Goal: Find specific page/section: Find specific page/section

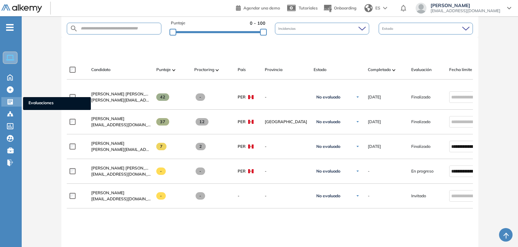
drag, startPoint x: 0, startPoint y: 0, endPoint x: 14, endPoint y: 104, distance: 105.3
click at [14, 104] on div at bounding box center [11, 101] width 8 height 8
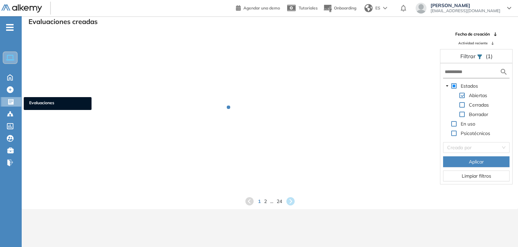
scroll to position [16, 0]
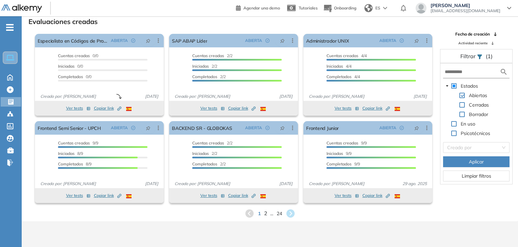
click at [265, 216] on span "2" at bounding box center [265, 214] width 3 height 8
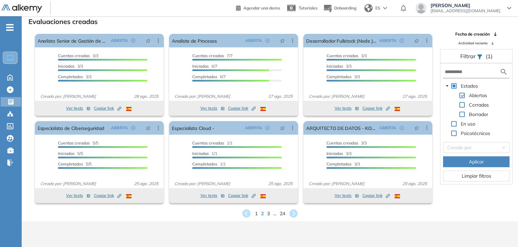
click at [270, 214] on div "1 2 3 ... 24" at bounding box center [269, 214] width 485 height 10
click at [269, 213] on span "3" at bounding box center [268, 214] width 3 height 8
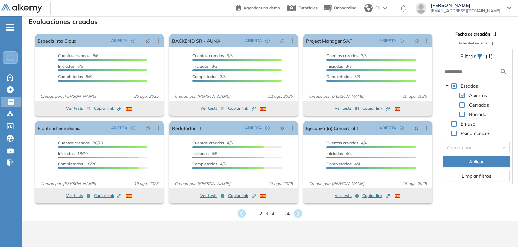
click at [279, 216] on span "..." at bounding box center [278, 213] width 3 height 7
click at [298, 214] on icon at bounding box center [297, 213] width 9 height 9
click at [272, 214] on span "5" at bounding box center [272, 214] width 3 height 8
click at [273, 214] on span "6" at bounding box center [272, 214] width 3 height 8
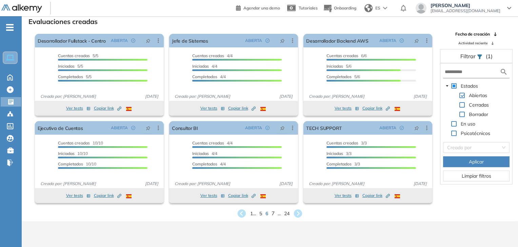
click at [273, 214] on span "7" at bounding box center [272, 214] width 3 height 8
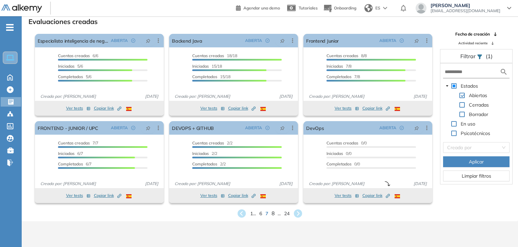
click at [273, 214] on span "8" at bounding box center [272, 214] width 3 height 8
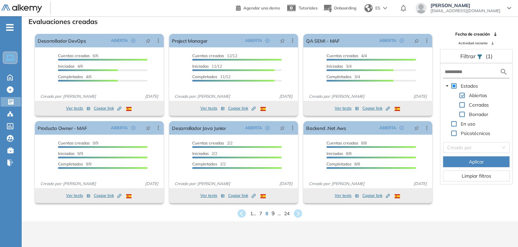
click at [273, 214] on span "9" at bounding box center [272, 214] width 3 height 8
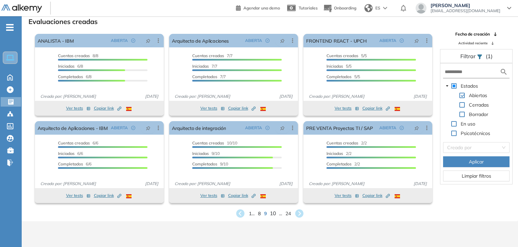
click at [273, 214] on span "10" at bounding box center [273, 214] width 6 height 8
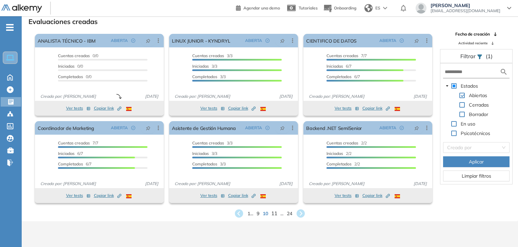
click at [274, 216] on span "11" at bounding box center [274, 214] width 6 height 8
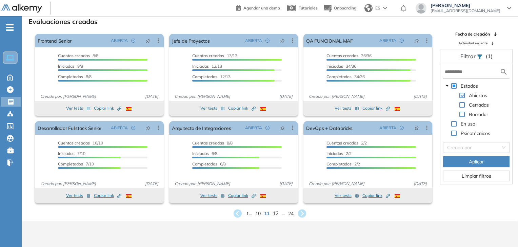
click at [275, 213] on span "12" at bounding box center [275, 214] width 6 height 8
click at [275, 214] on span "13" at bounding box center [275, 214] width 6 height 8
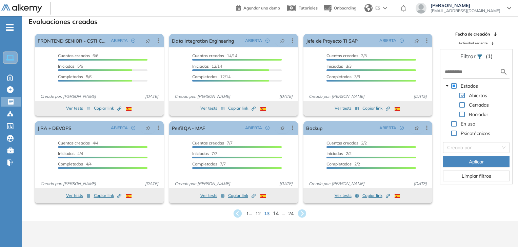
click at [276, 215] on span "14" at bounding box center [275, 214] width 6 height 8
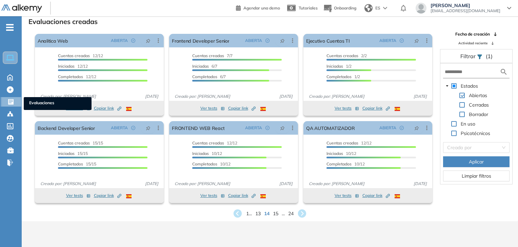
click at [13, 103] on icon at bounding box center [10, 101] width 5 height 5
click at [260, 213] on span "13" at bounding box center [258, 214] width 6 height 8
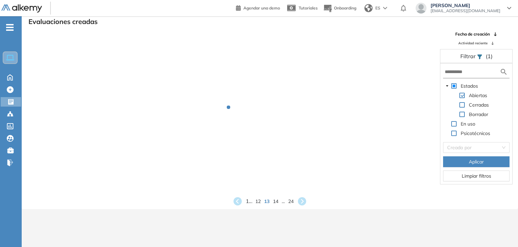
click at [247, 201] on span "1 ..." at bounding box center [249, 202] width 6 height 8
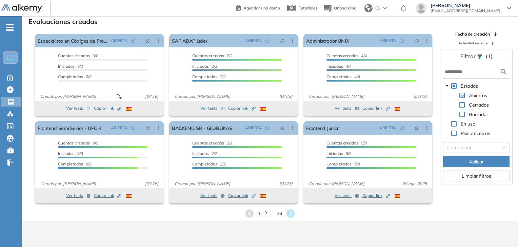
click at [265, 215] on span "2" at bounding box center [265, 214] width 3 height 8
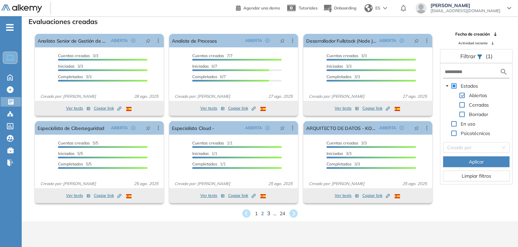
click at [268, 213] on span "3" at bounding box center [268, 214] width 3 height 8
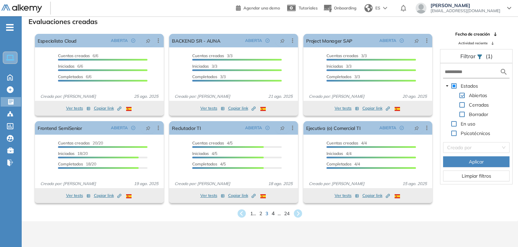
click at [272, 214] on span "4" at bounding box center [272, 214] width 3 height 8
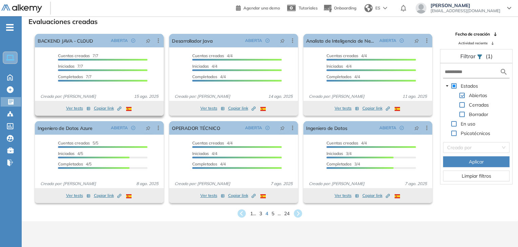
click at [102, 109] on span "Copiar link Created by potrace 1.16, written by [PERSON_NAME] [DATE]-[DATE]" at bounding box center [107, 108] width 27 height 6
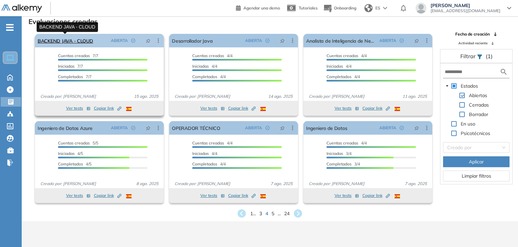
click at [85, 41] on link "BACKEND JAVA - CLOUD" at bounding box center [66, 41] width 56 height 14
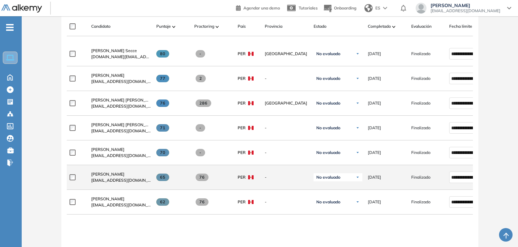
scroll to position [203, 0]
